Goal: Information Seeking & Learning: Learn about a topic

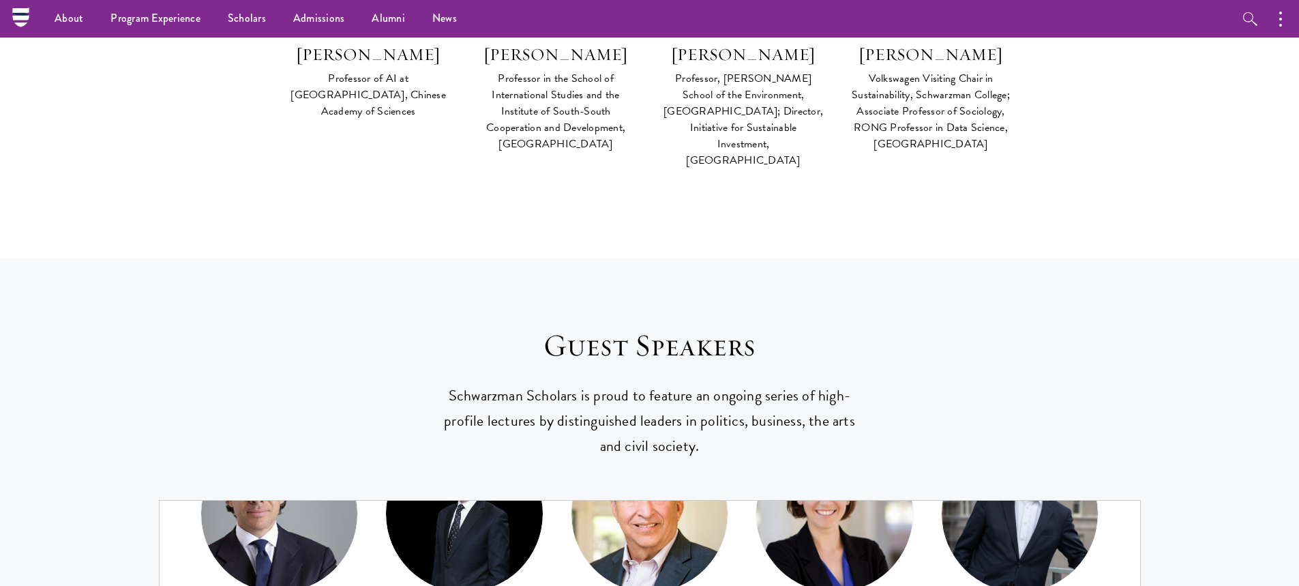
scroll to position [359, 0]
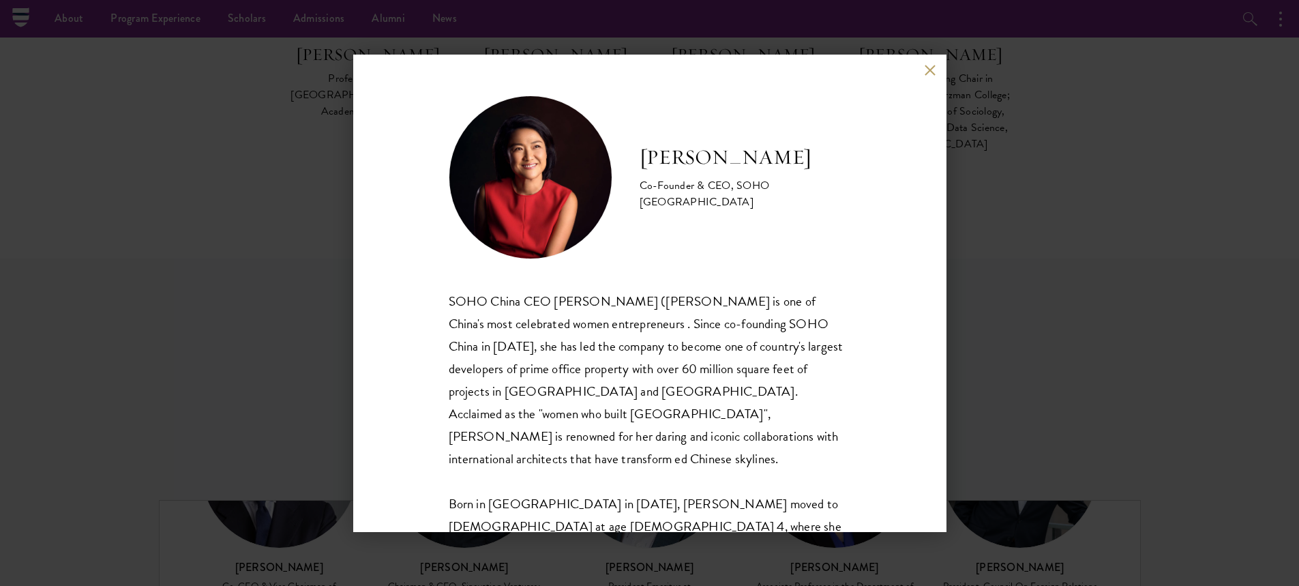
click at [928, 69] on button at bounding box center [931, 71] width 12 height 12
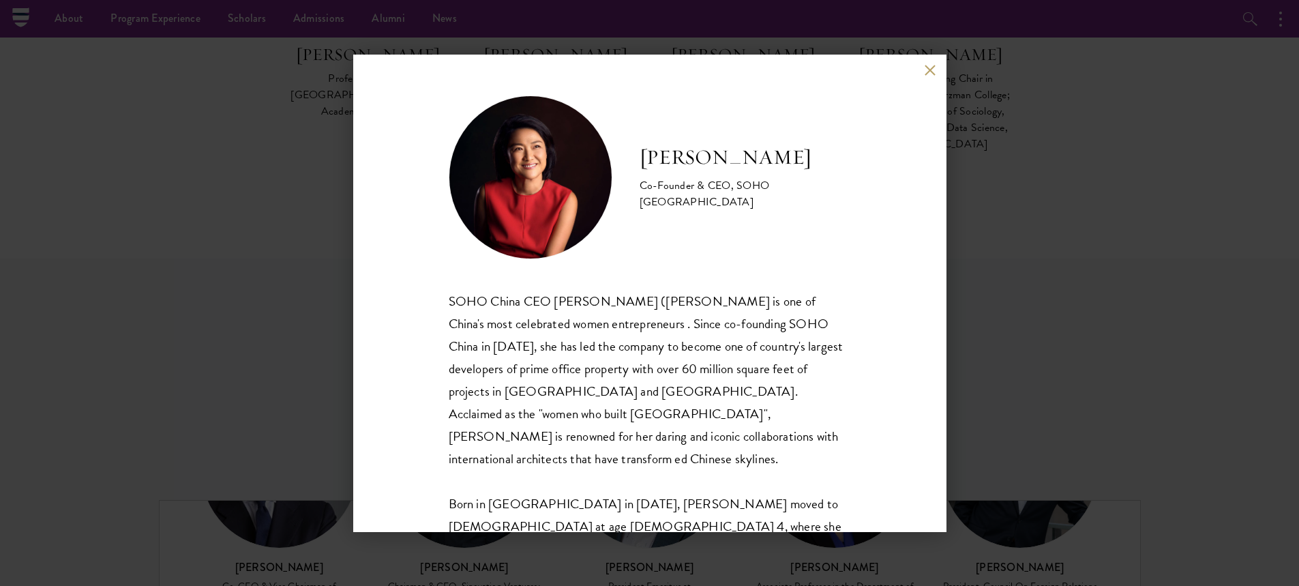
click at [929, 70] on button at bounding box center [931, 71] width 12 height 12
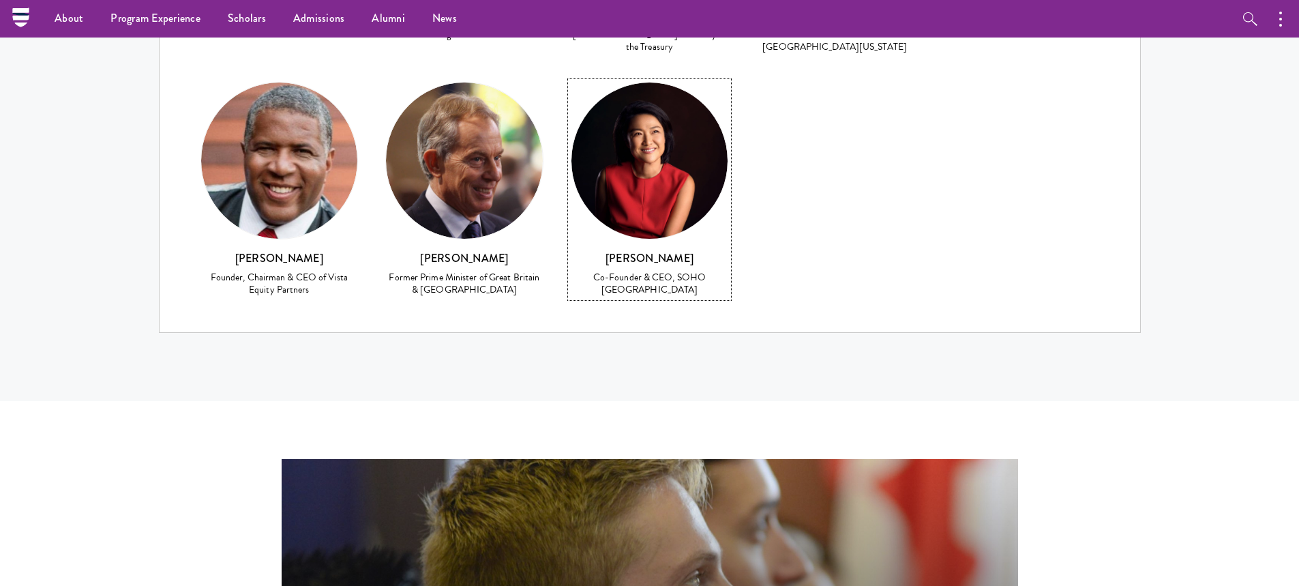
scroll to position [5962, 0]
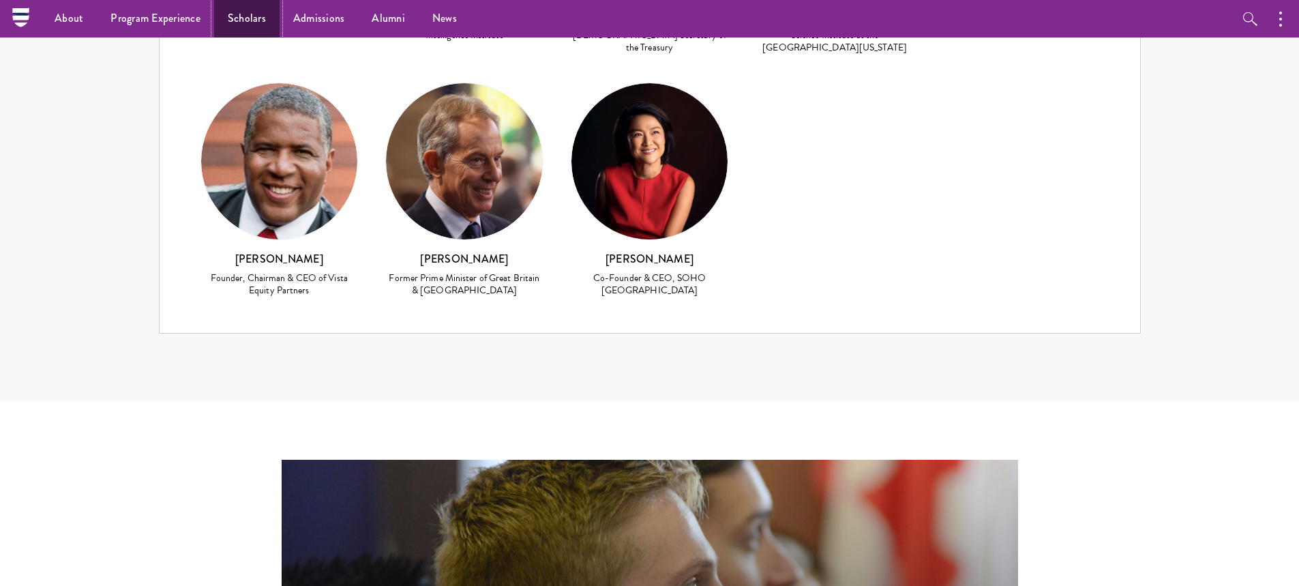
click at [247, 19] on link "Scholars" at bounding box center [246, 19] width 65 height 38
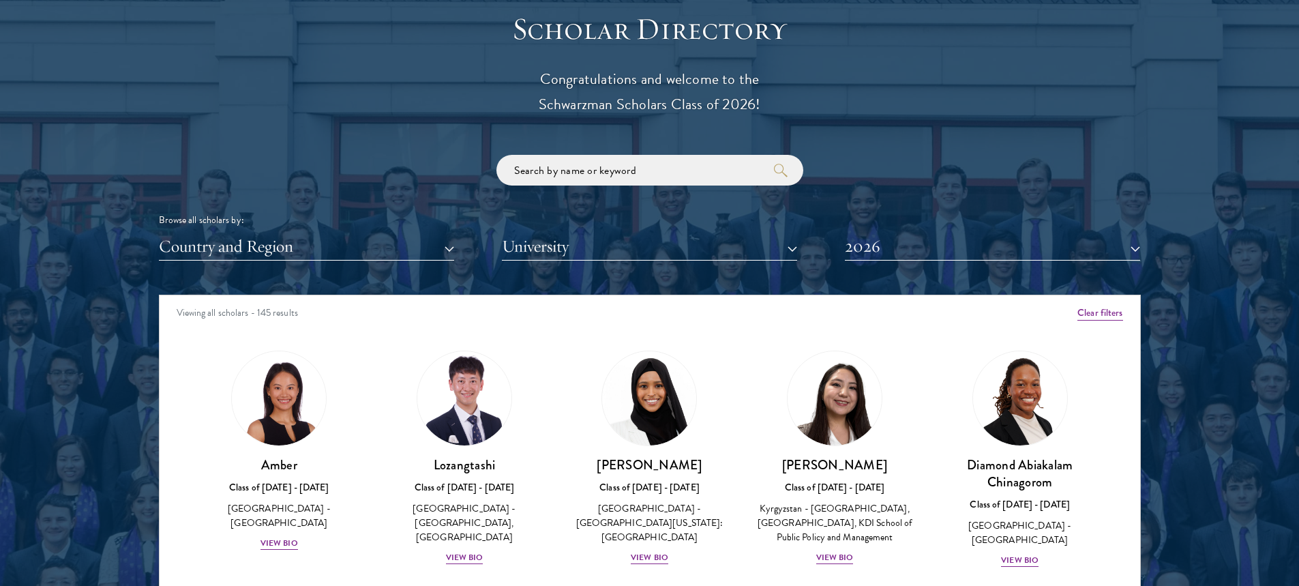
scroll to position [1705, 0]
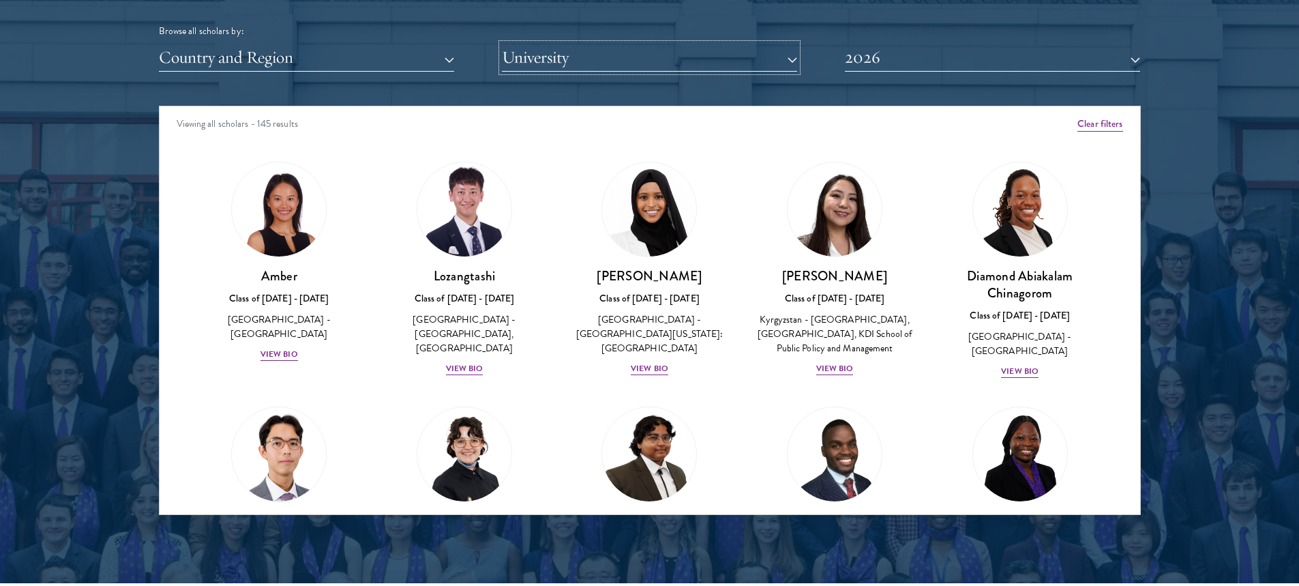
click at [794, 59] on button "University" at bounding box center [649, 58] width 295 height 28
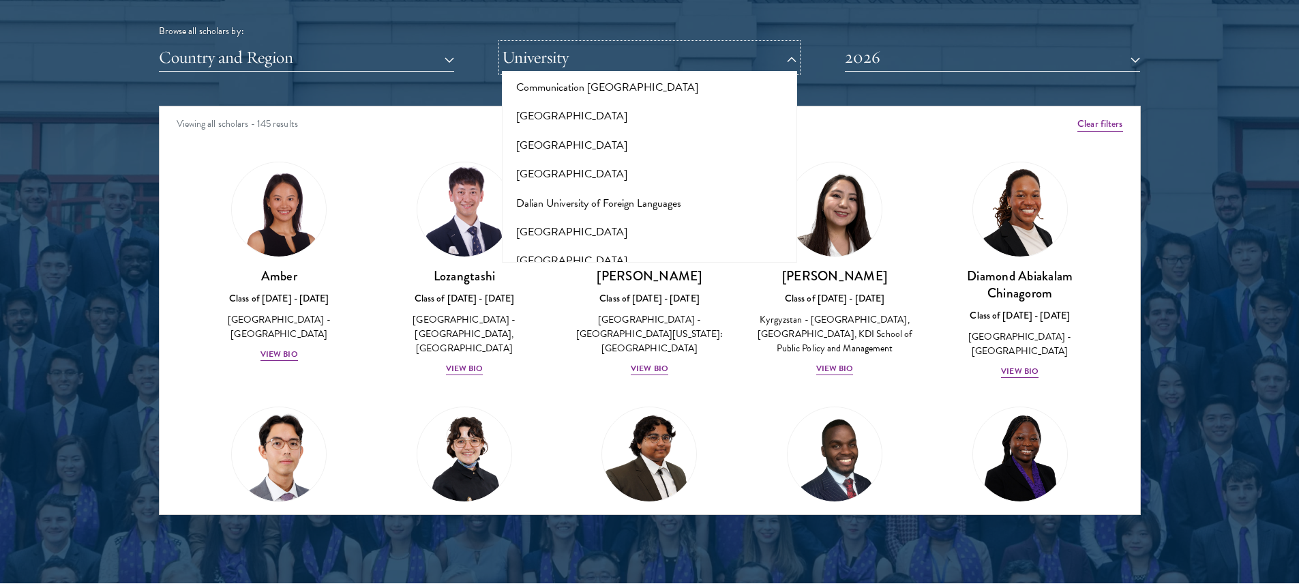
scroll to position [2171, 0]
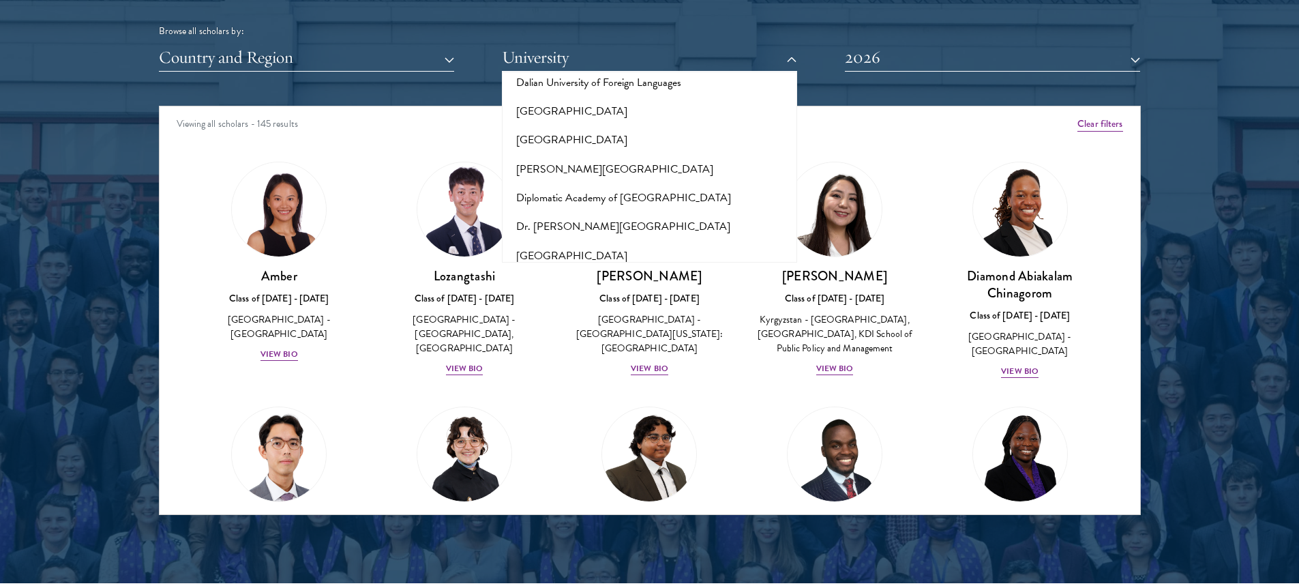
click at [575, 299] on button "Duke University" at bounding box center [649, 313] width 287 height 29
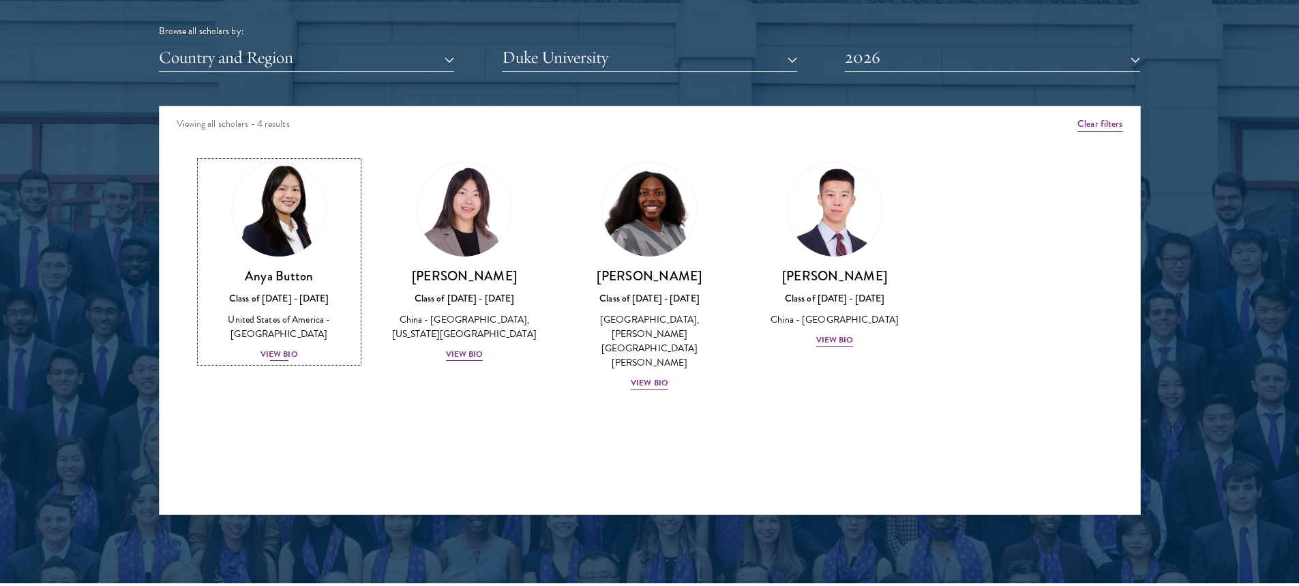
click at [282, 355] on div "View Bio" at bounding box center [279, 354] width 38 height 13
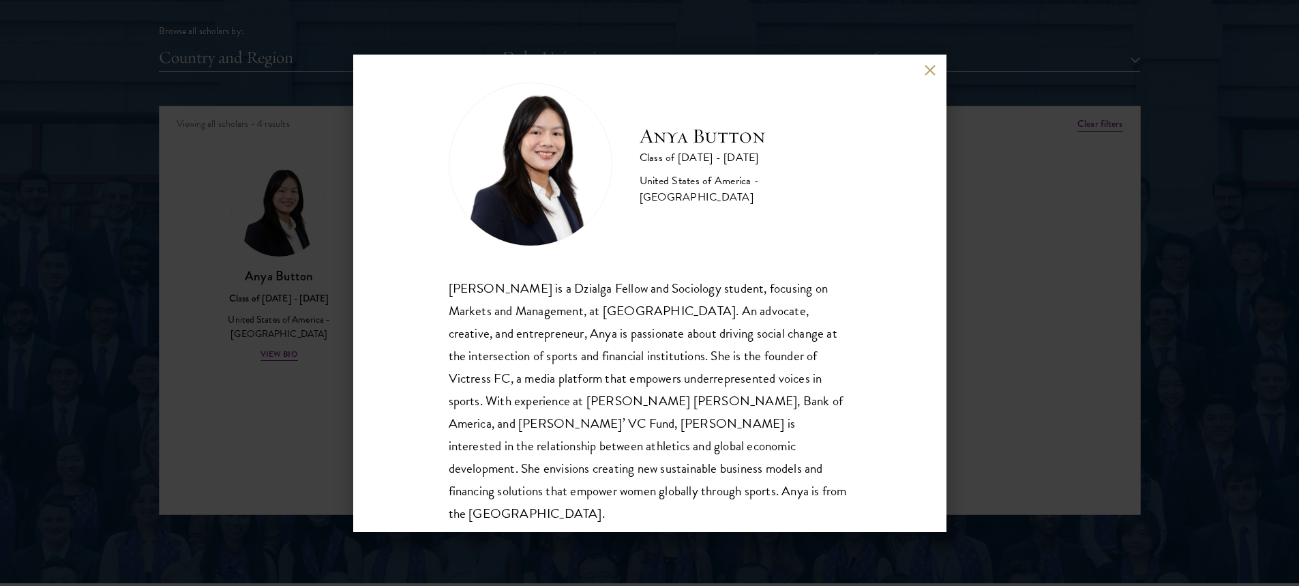
scroll to position [24, 0]
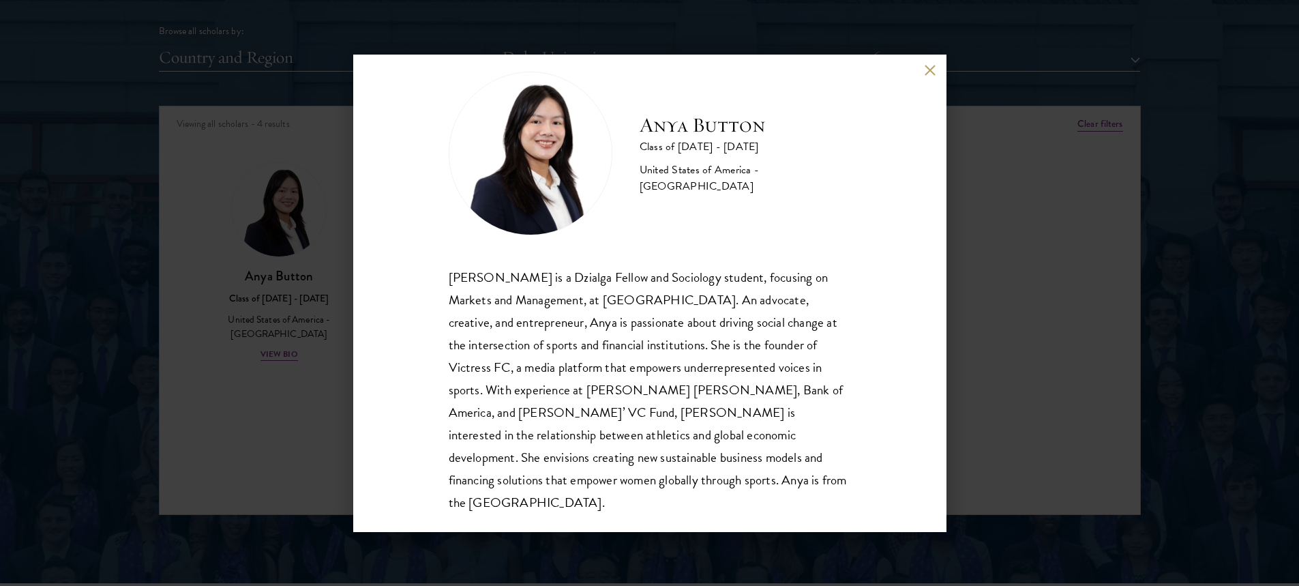
click at [929, 72] on button at bounding box center [931, 71] width 12 height 12
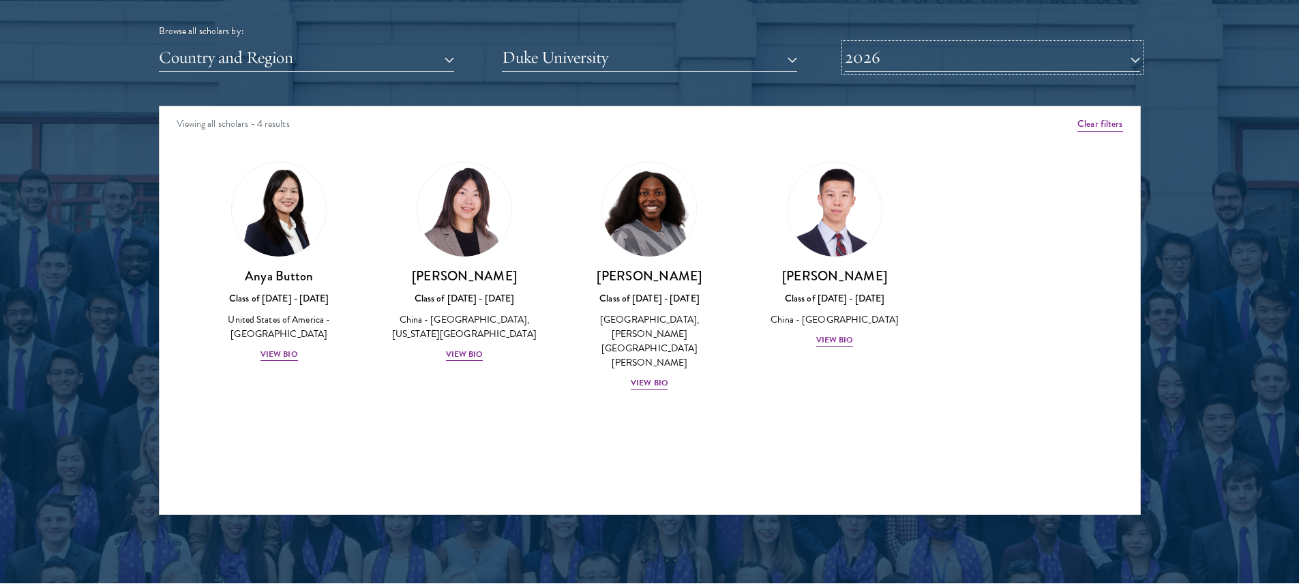
click at [1135, 57] on button "2026" at bounding box center [992, 58] width 295 height 28
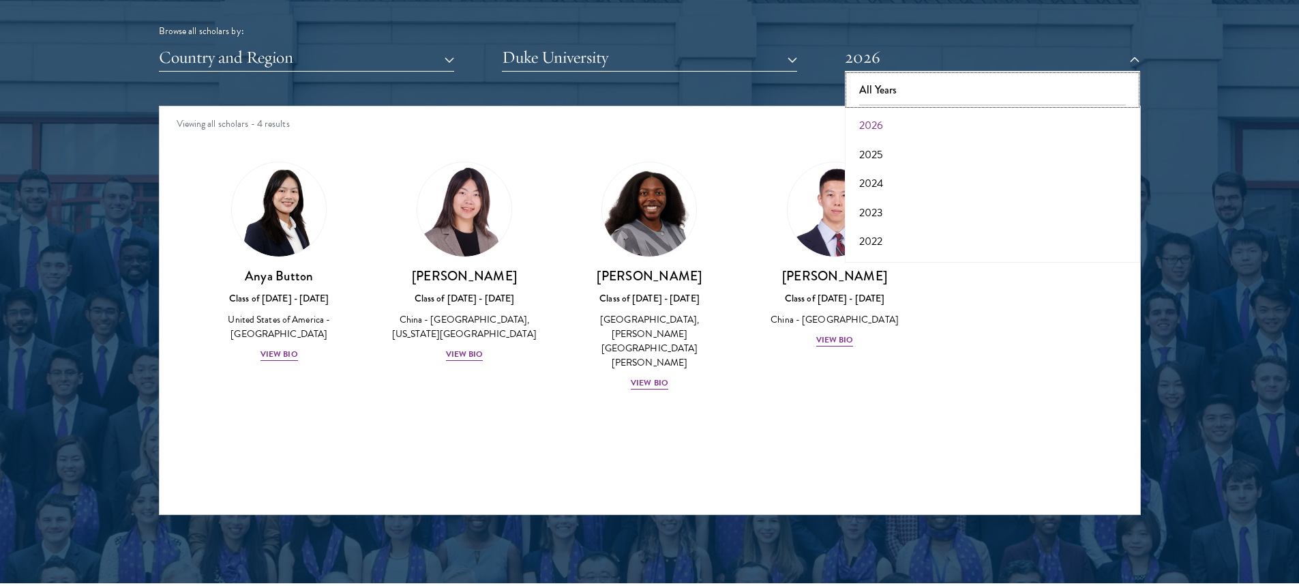
click at [871, 91] on button "All Years" at bounding box center [992, 90] width 287 height 29
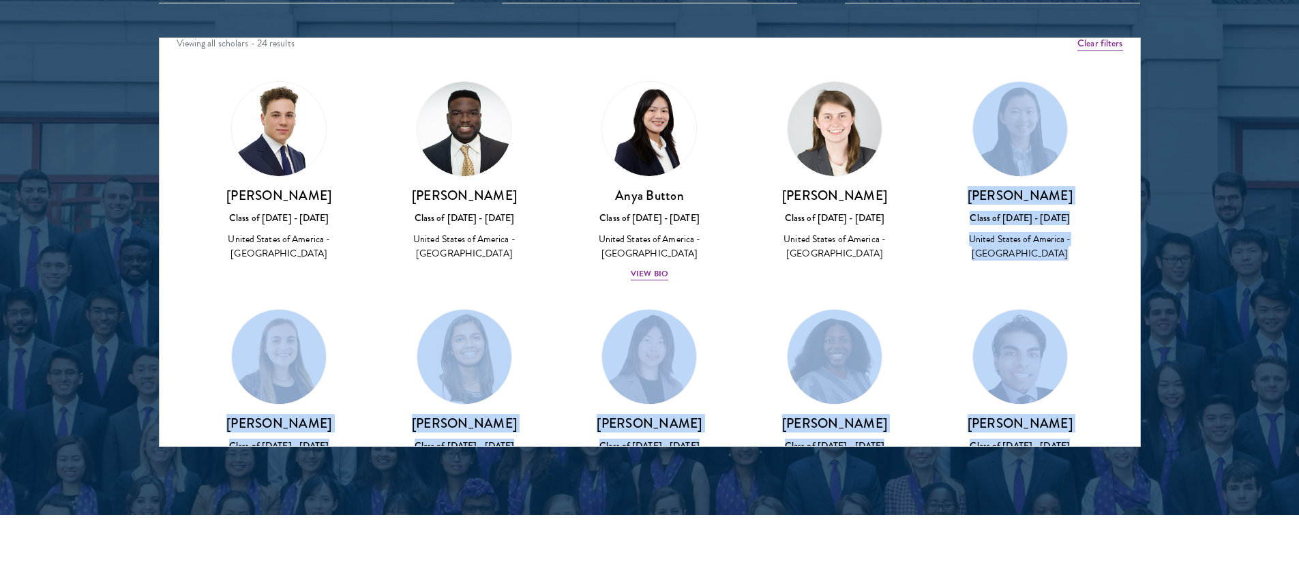
scroll to position [57, 0]
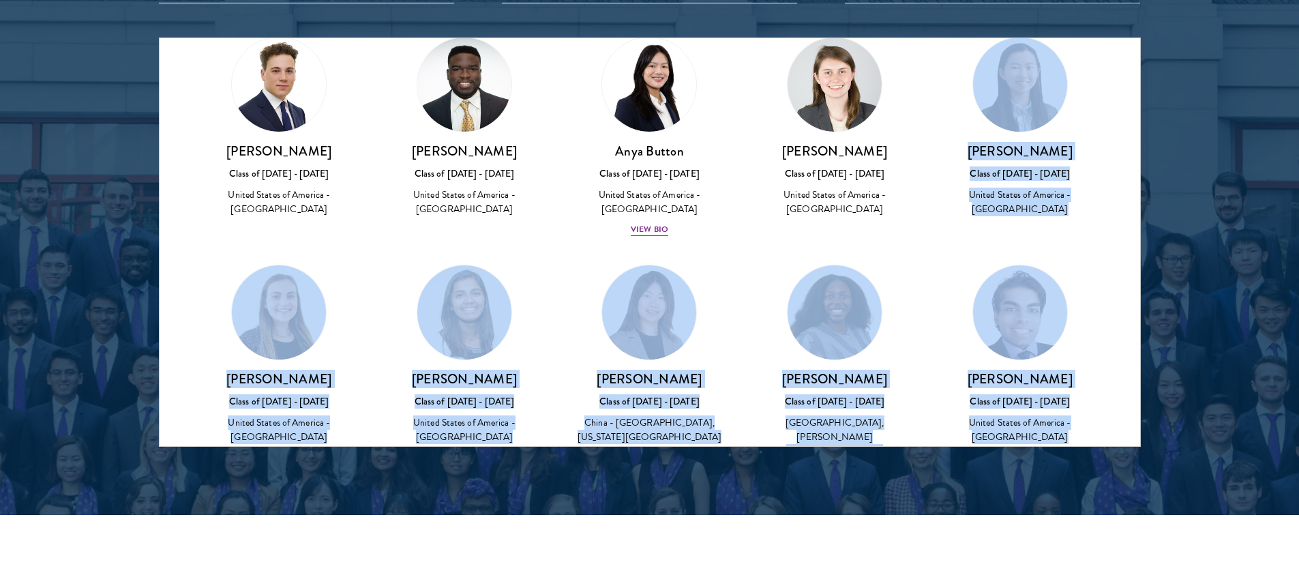
drag, startPoint x: 1139, startPoint y: 146, endPoint x: 1145, endPoint y: 164, distance: 19.2
click at [1145, 164] on section "Scholar Directory Congratulations and welcome to the Schwarzman Scholars Class …" at bounding box center [649, 100] width 1299 height 830
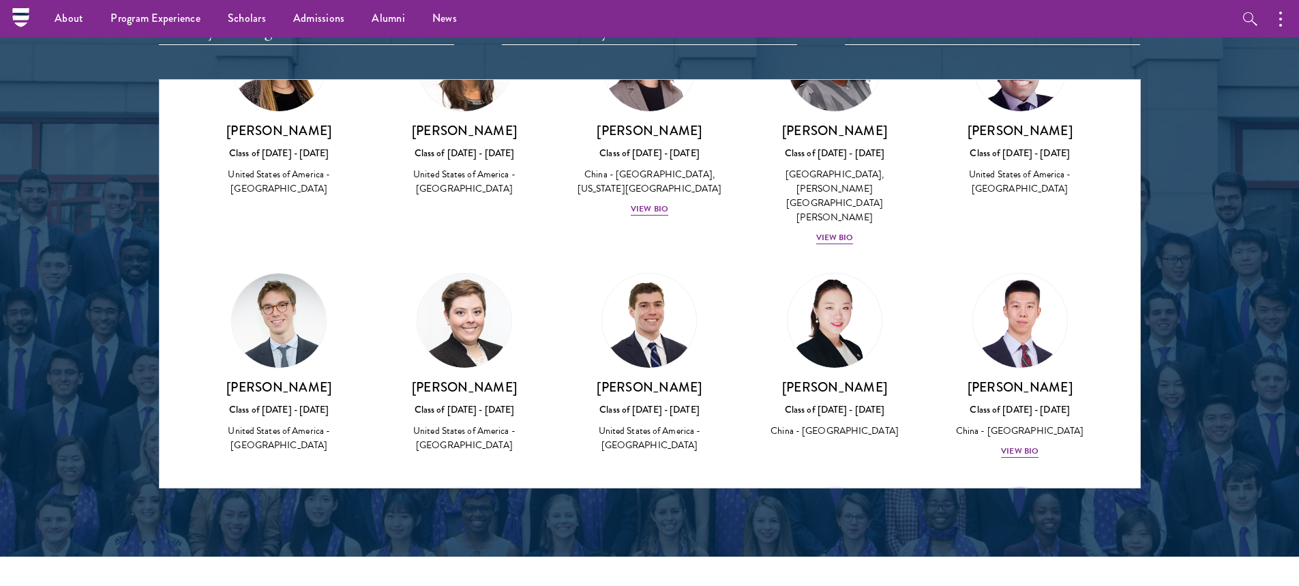
scroll to position [357, 0]
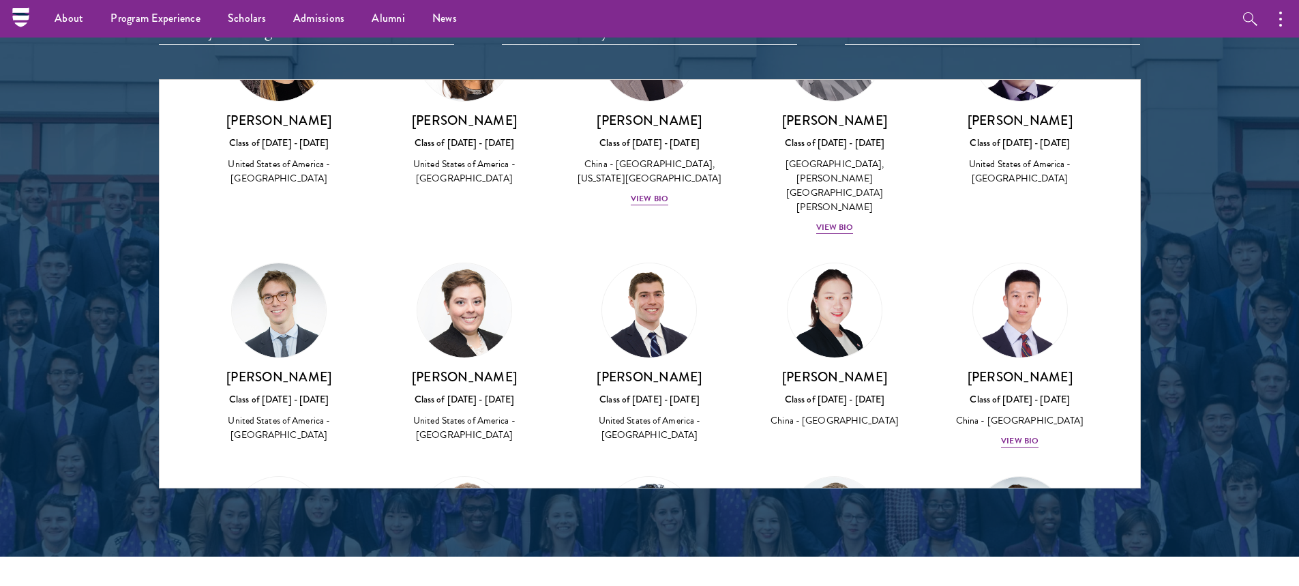
click at [646, 288] on img at bounding box center [649, 310] width 94 height 94
click at [473, 284] on img at bounding box center [464, 310] width 94 height 94
click at [276, 282] on img at bounding box center [279, 310] width 94 height 94
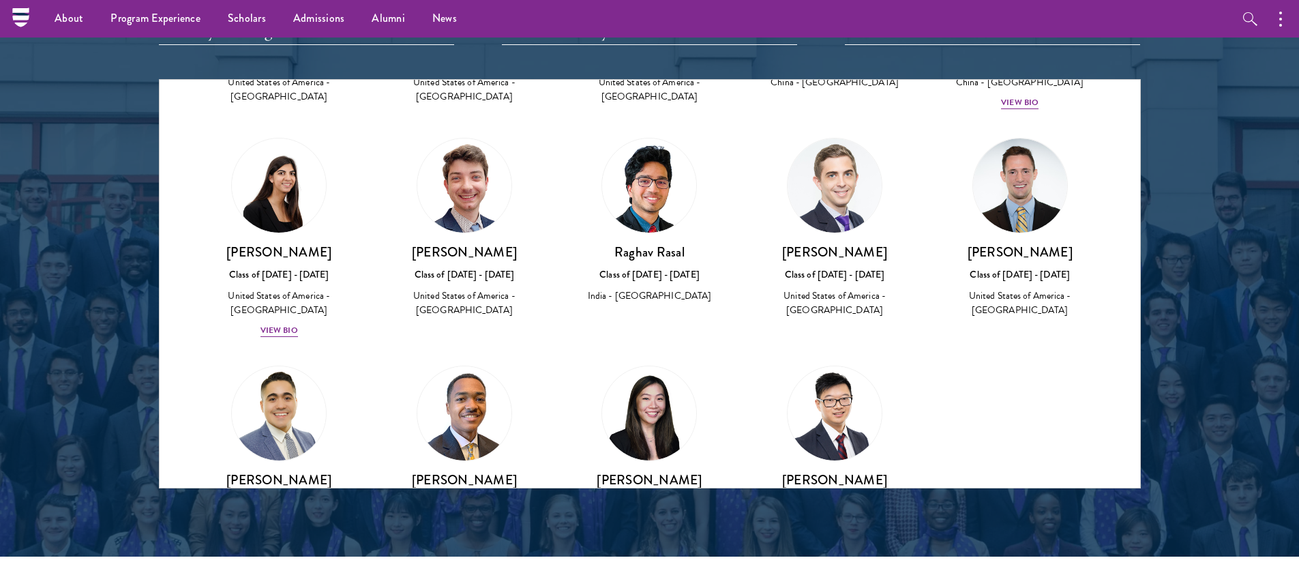
scroll to position [698, 0]
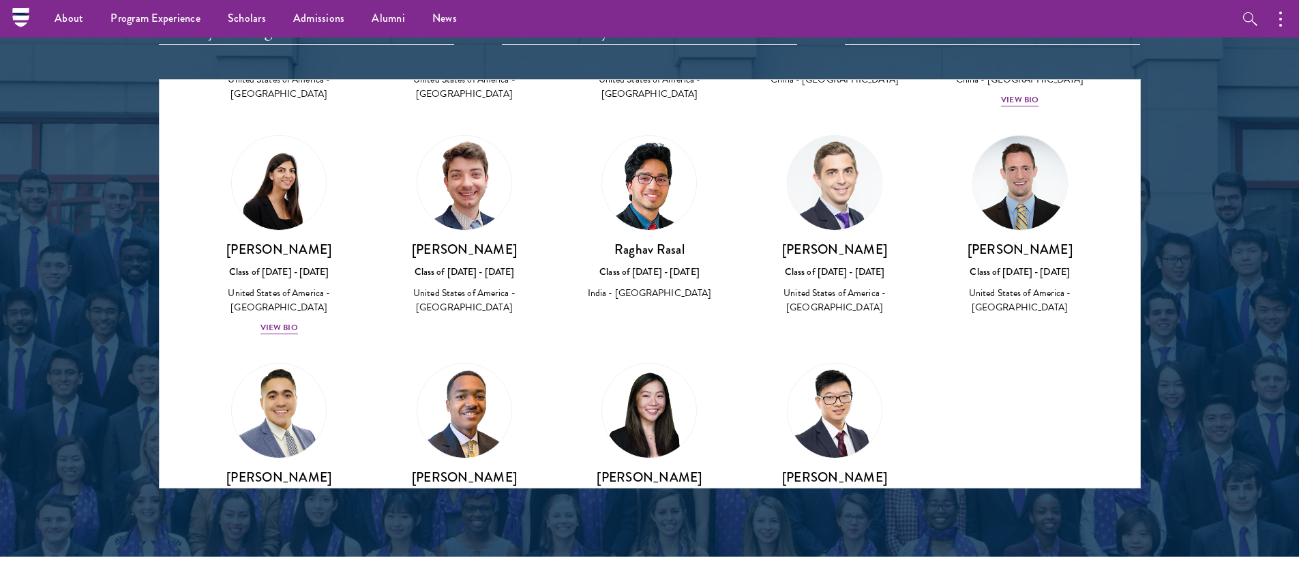
click at [655, 408] on img at bounding box center [649, 410] width 94 height 94
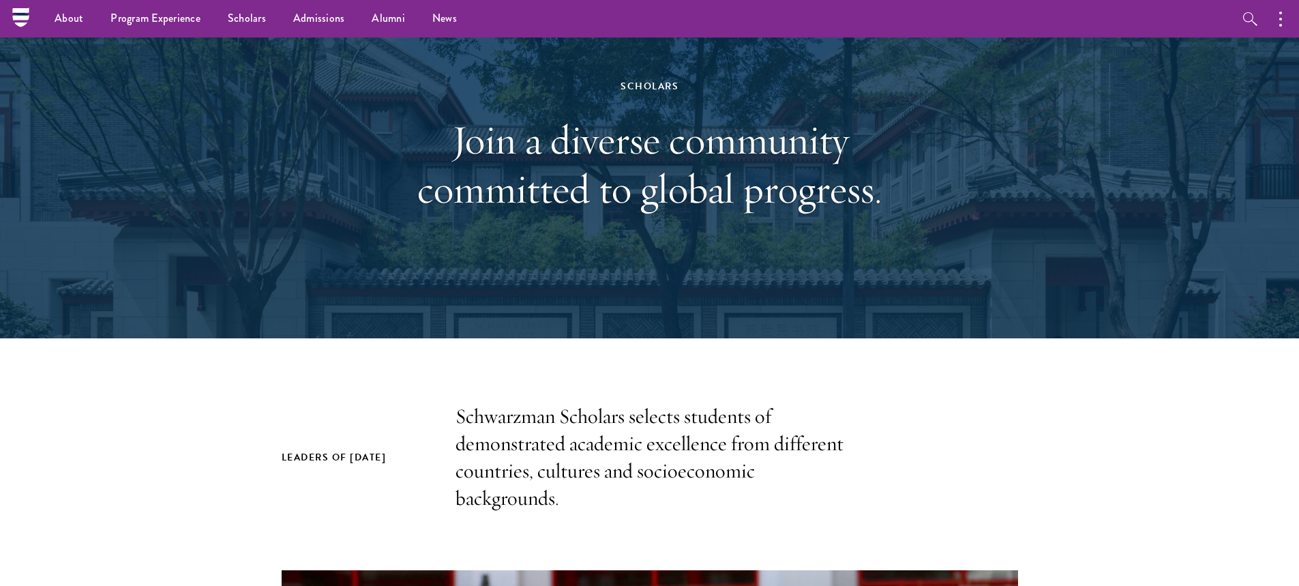
scroll to position [0, 0]
